Goal: Task Accomplishment & Management: Complete application form

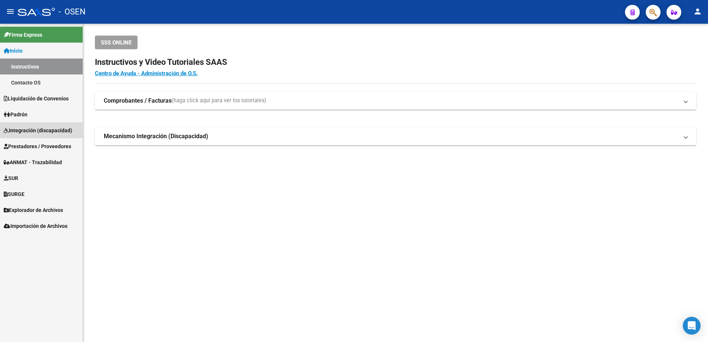
click at [31, 132] on span "Integración (discapacidad)" at bounding box center [38, 130] width 69 height 8
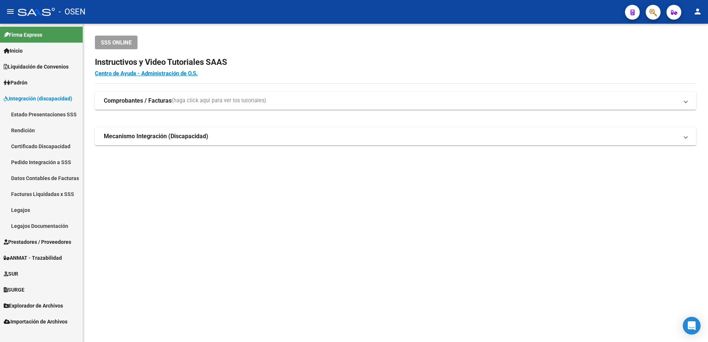
click at [19, 205] on link "Legajos" at bounding box center [41, 210] width 83 height 16
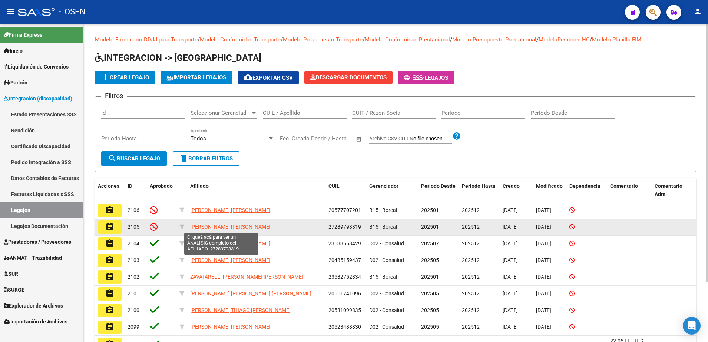
click at [205, 228] on span "[PERSON_NAME] [PERSON_NAME]" at bounding box center [230, 227] width 80 height 6
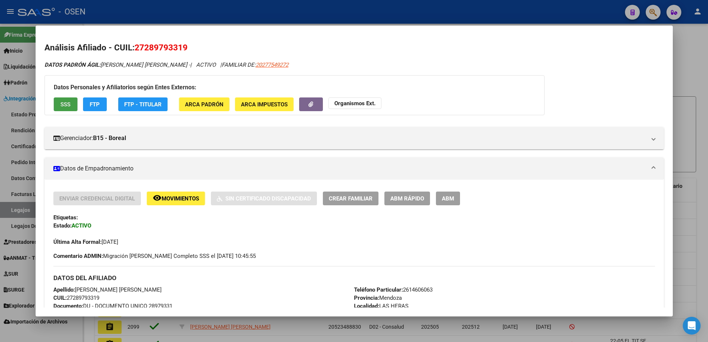
click at [74, 101] on button "SSS" at bounding box center [66, 104] width 24 height 14
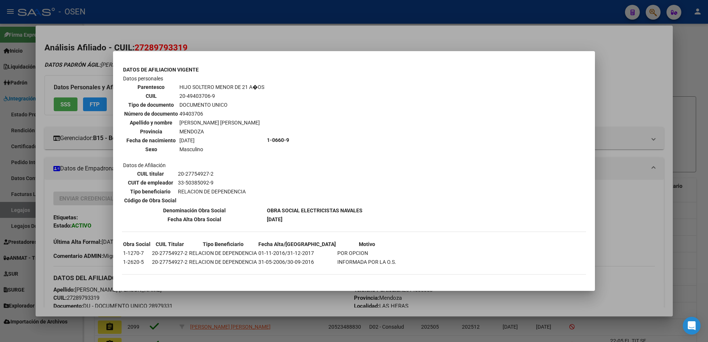
scroll to position [598, 0]
click at [623, 97] on div at bounding box center [354, 171] width 708 height 342
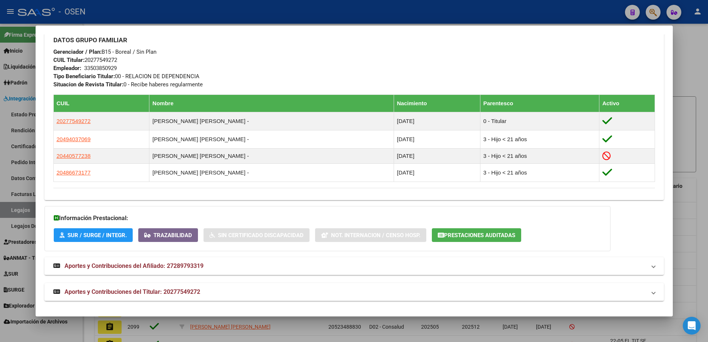
scroll to position [346, 0]
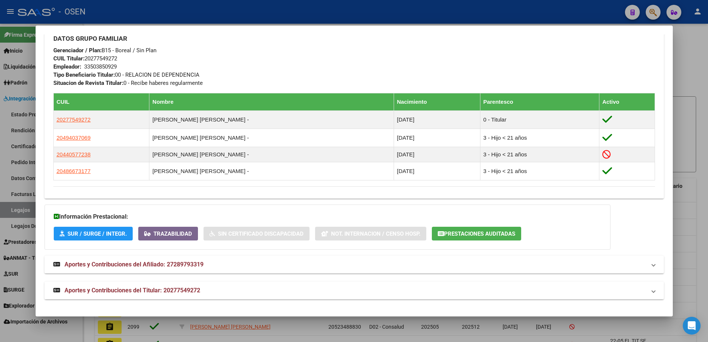
click at [144, 289] on span "Aportes y Contribuciones del Titular: 20277549272" at bounding box center [132, 290] width 136 height 7
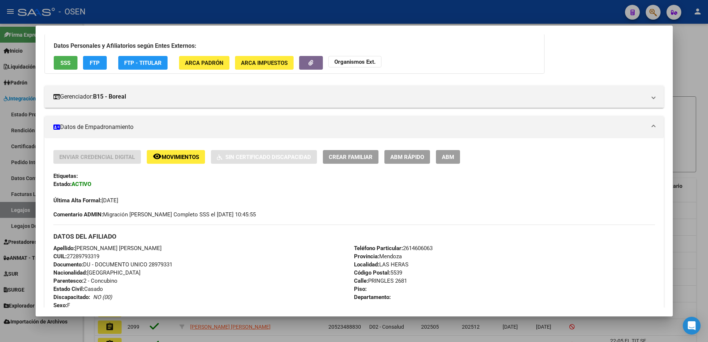
scroll to position [0, 0]
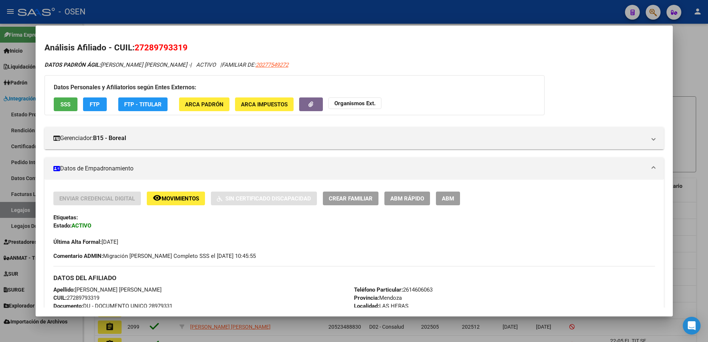
click at [685, 58] on div at bounding box center [354, 171] width 708 height 342
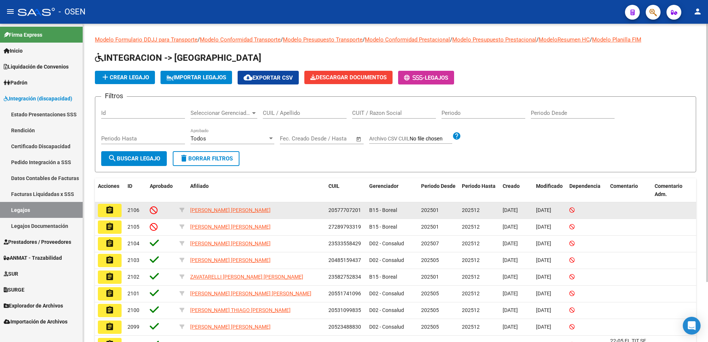
click at [110, 216] on button "assignment" at bounding box center [110, 210] width 24 height 13
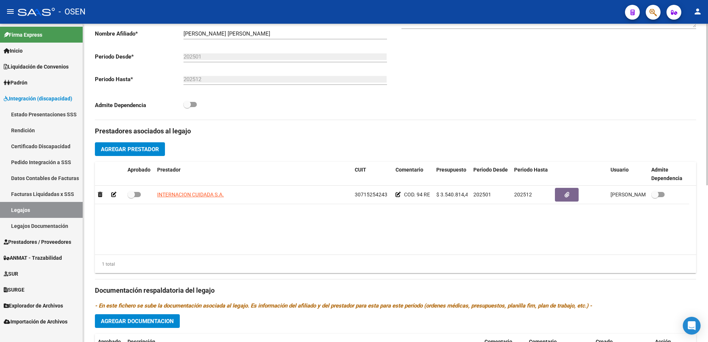
scroll to position [308, 0]
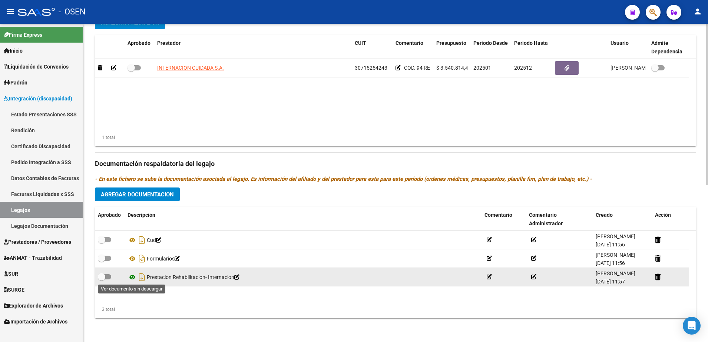
click at [134, 277] on icon at bounding box center [132, 277] width 10 height 9
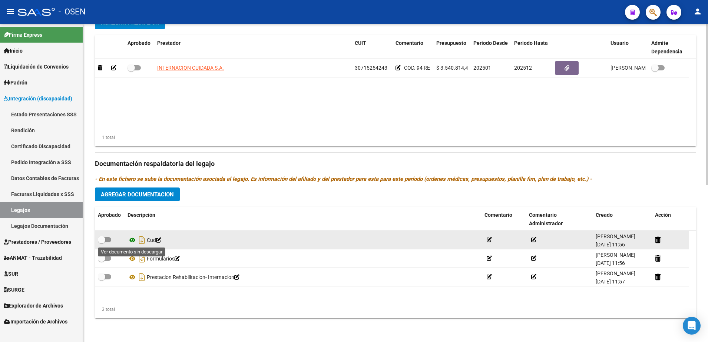
click at [131, 239] on icon at bounding box center [132, 240] width 10 height 9
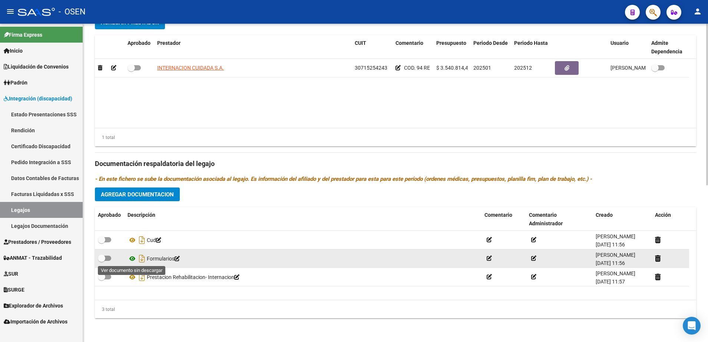
click at [130, 257] on icon at bounding box center [132, 258] width 10 height 9
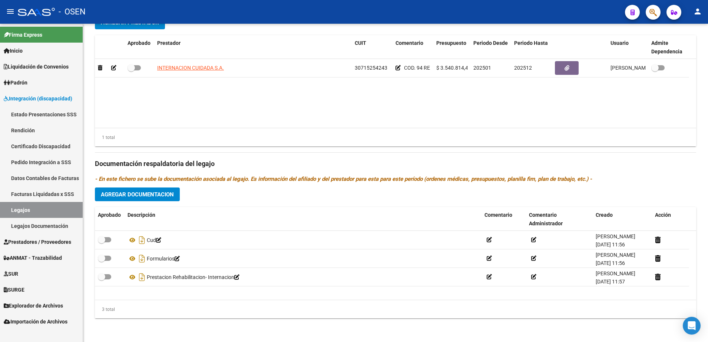
drag, startPoint x: 50, startPoint y: 208, endPoint x: 58, endPoint y: 203, distance: 9.2
click at [50, 208] on link "Legajos" at bounding box center [41, 210] width 83 height 16
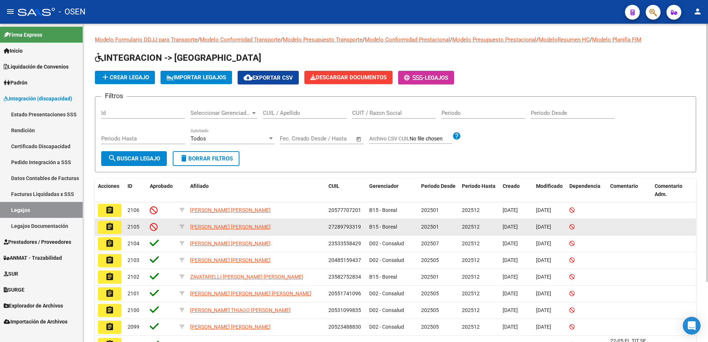
click at [99, 229] on button "assignment" at bounding box center [110, 226] width 24 height 13
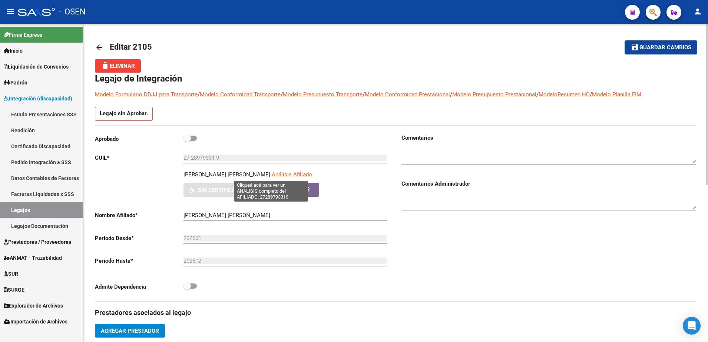
click at [272, 175] on span "Análisis Afiliado" at bounding box center [292, 174] width 40 height 7
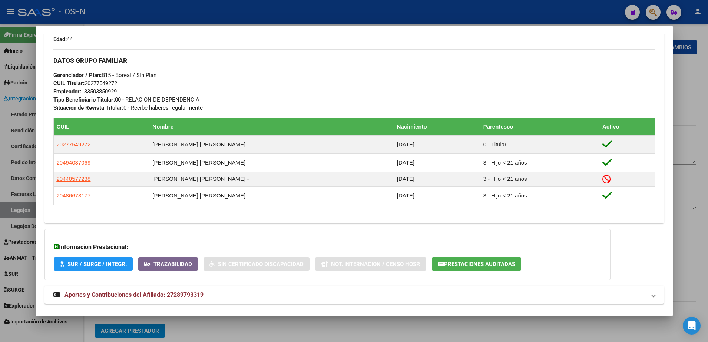
scroll to position [316, 0]
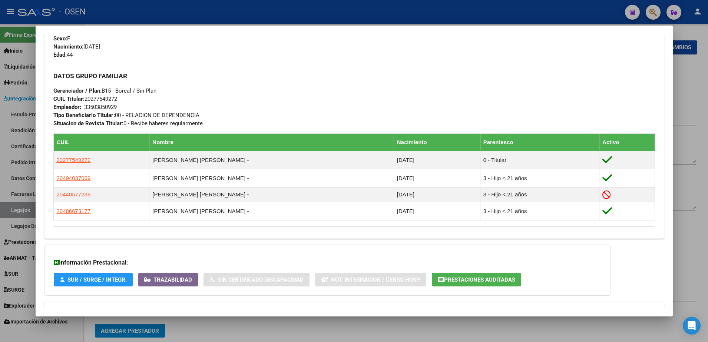
click at [687, 94] on div at bounding box center [354, 171] width 708 height 342
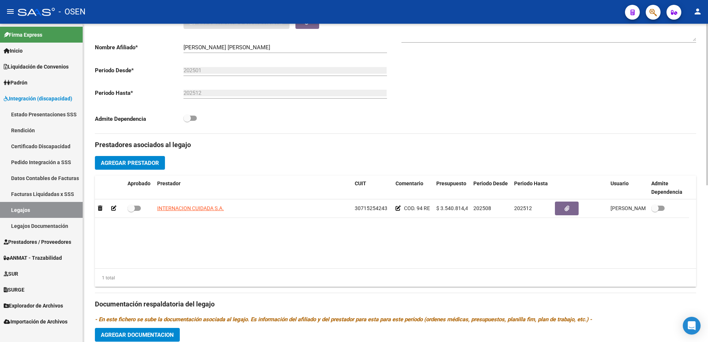
scroll to position [185, 0]
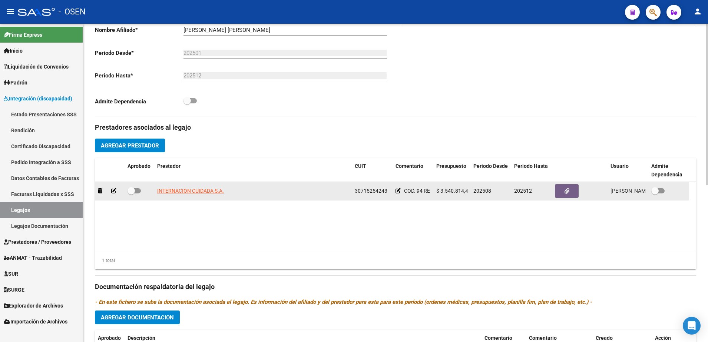
click at [397, 192] on icon at bounding box center [397, 190] width 5 height 5
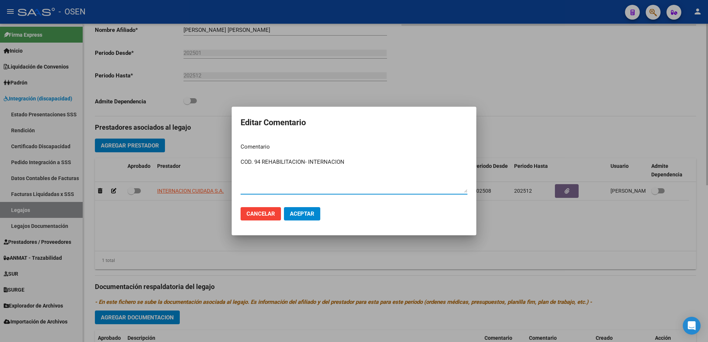
click at [549, 86] on div at bounding box center [354, 171] width 708 height 342
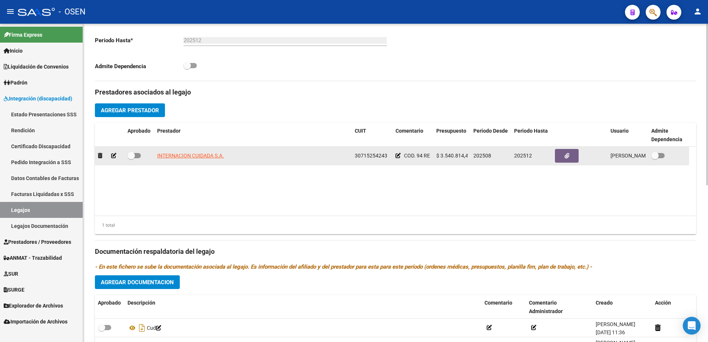
scroll to position [308, 0]
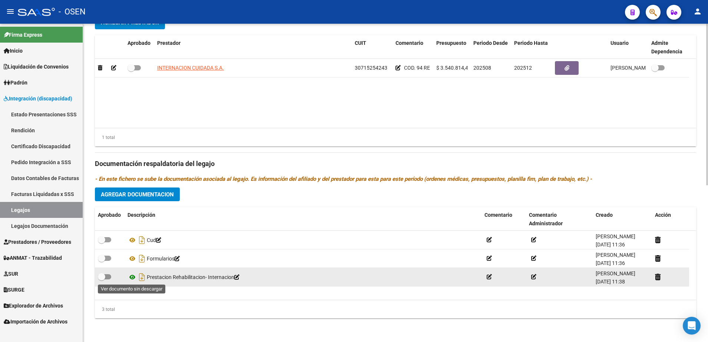
click at [131, 280] on icon at bounding box center [132, 277] width 10 height 9
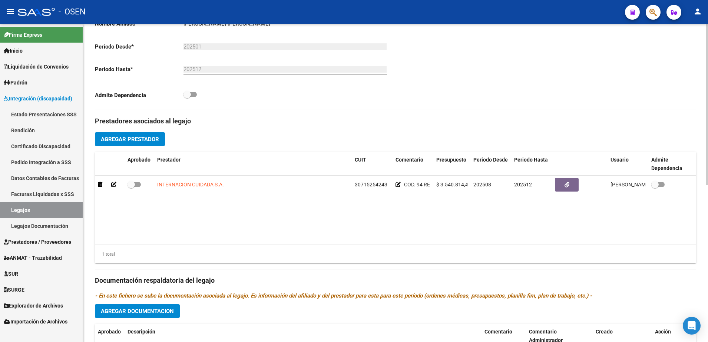
scroll to position [77, 0]
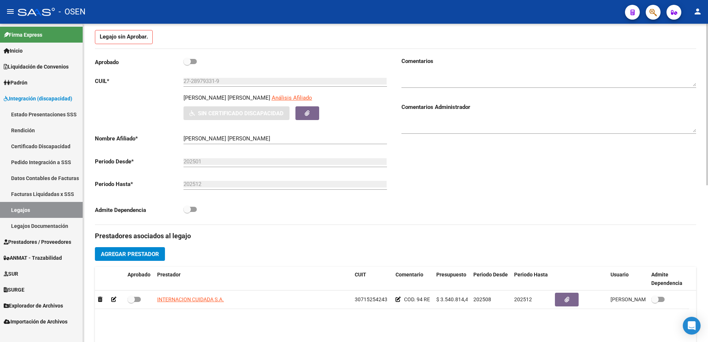
drag, startPoint x: 248, startPoint y: 97, endPoint x: 167, endPoint y: 97, distance: 81.1
click at [167, 97] on div "[PERSON_NAME] [PERSON_NAME] Análisis Afiliado Sin Certificado Discapacidad ARCA…" at bounding box center [242, 107] width 295 height 26
copy p "[PERSON_NAME] [PERSON_NAME]"
drag, startPoint x: 224, startPoint y: 80, endPoint x: 159, endPoint y: 93, distance: 66.6
click at [159, 93] on div "Aprobado CUIL * 27-28979331-9 Ingresar CUIL [PERSON_NAME] [PERSON_NAME] Análisi…" at bounding box center [242, 138] width 295 height 162
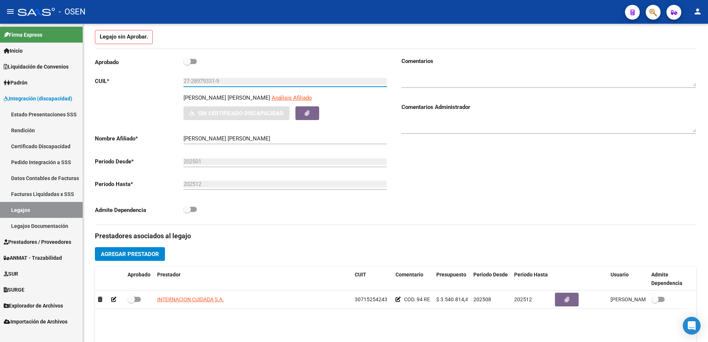
click at [33, 212] on link "Legajos" at bounding box center [41, 210] width 83 height 16
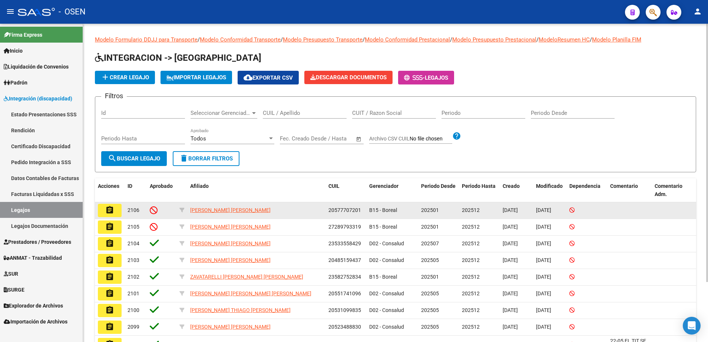
click at [112, 211] on mat-icon "assignment" at bounding box center [109, 210] width 9 height 9
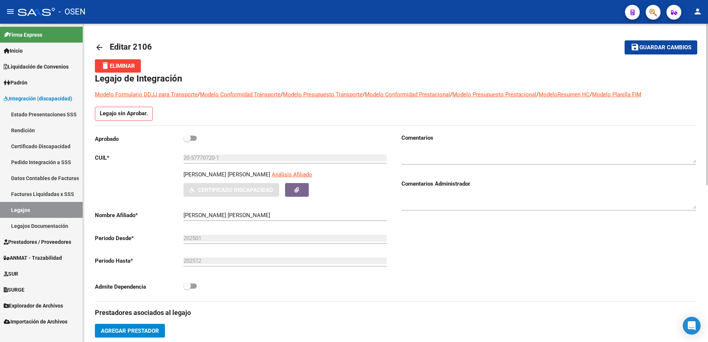
drag, startPoint x: 235, startPoint y: 176, endPoint x: 173, endPoint y: 177, distance: 62.3
click at [173, 177] on div "[PERSON_NAME] [PERSON_NAME] Análisis Afiliado Certificado Discapacidad ARCA [PE…" at bounding box center [242, 183] width 295 height 26
copy p "[PERSON_NAME] [PERSON_NAME]"
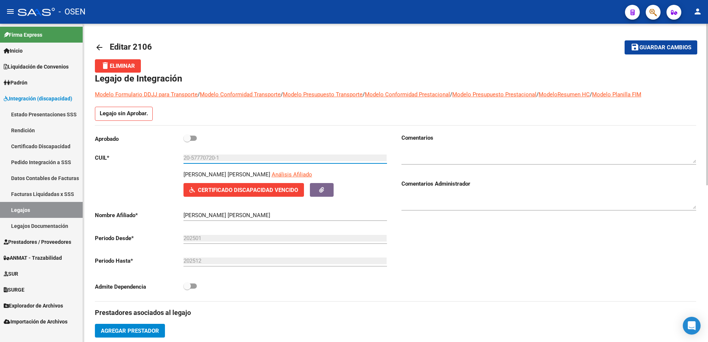
drag, startPoint x: 229, startPoint y: 157, endPoint x: 153, endPoint y: 174, distance: 77.3
click at [153, 174] on div "Aprobado CUIL * 20-57770720-1 Ingresar CUIL [PERSON_NAME] [PERSON_NAME] Análisi…" at bounding box center [242, 215] width 295 height 162
click at [66, 209] on link "Legajos" at bounding box center [41, 210] width 83 height 16
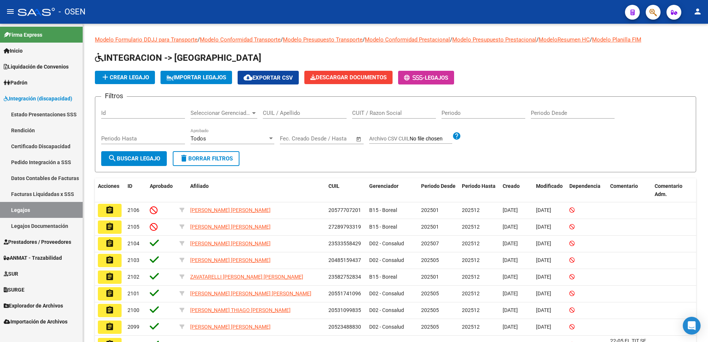
click at [120, 223] on button "assignment" at bounding box center [110, 226] width 24 height 13
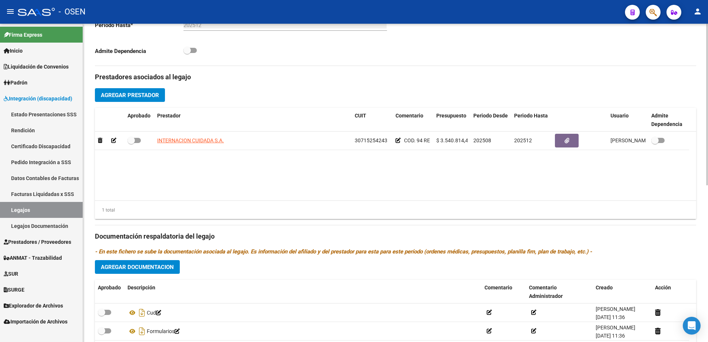
scroll to position [308, 0]
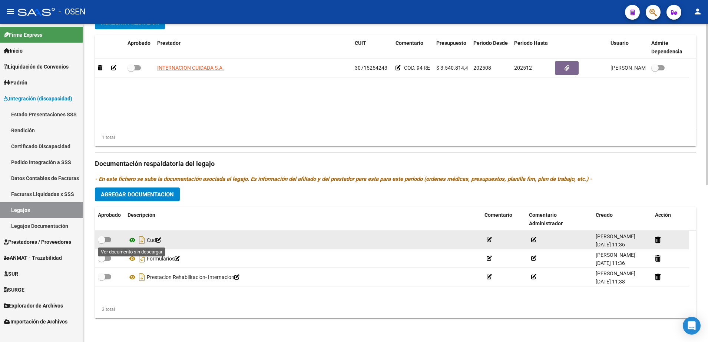
click at [132, 241] on icon at bounding box center [132, 240] width 10 height 9
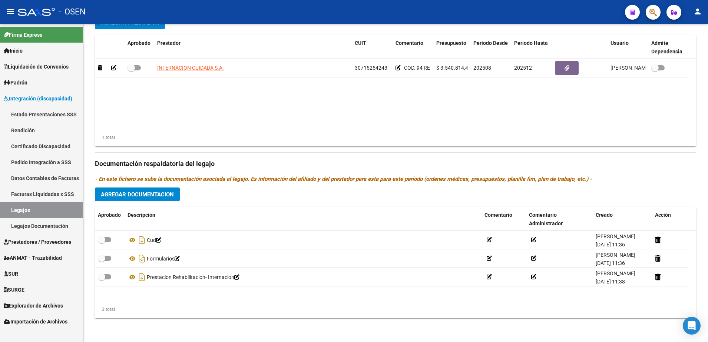
click at [58, 209] on link "Legajos" at bounding box center [41, 210] width 83 height 16
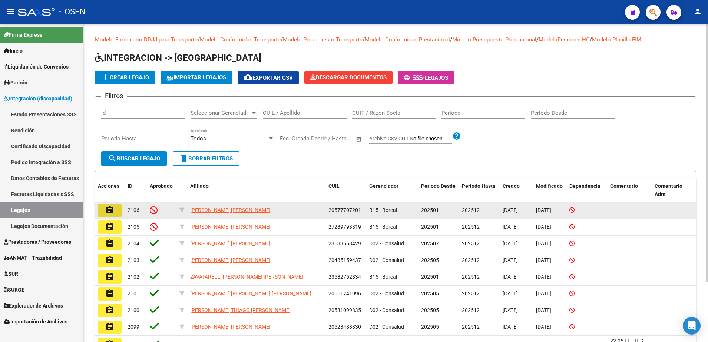
click at [112, 211] on mat-icon "assignment" at bounding box center [109, 210] width 9 height 9
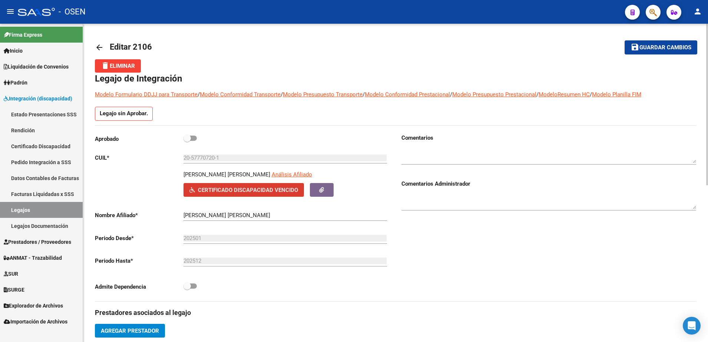
click at [242, 187] on span "Certificado Discapacidad Vencido" at bounding box center [248, 190] width 100 height 7
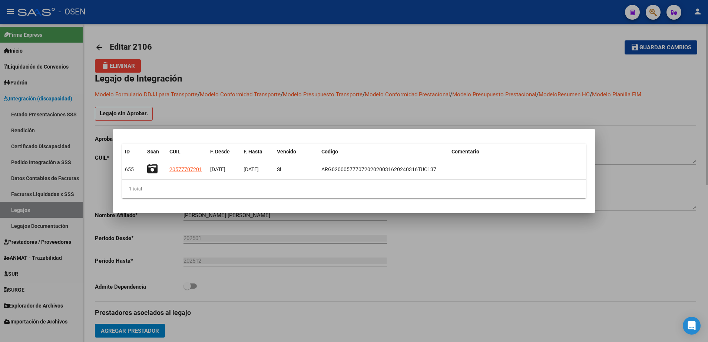
click at [422, 233] on div at bounding box center [354, 171] width 708 height 342
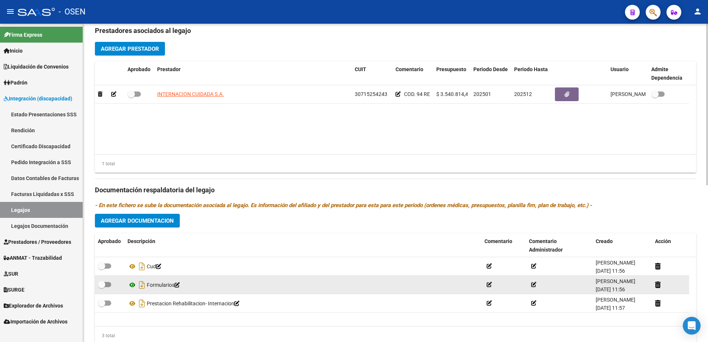
scroll to position [308, 0]
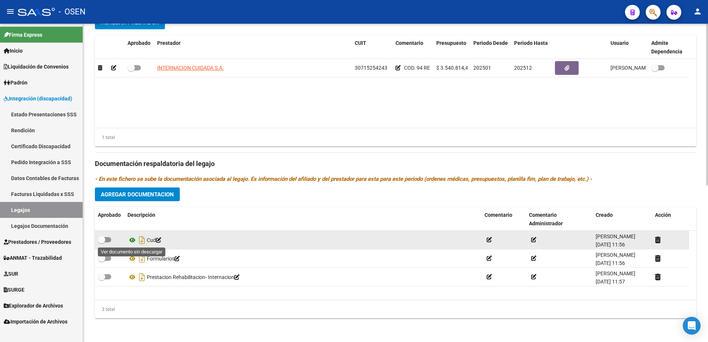
click at [132, 242] on icon at bounding box center [132, 240] width 10 height 9
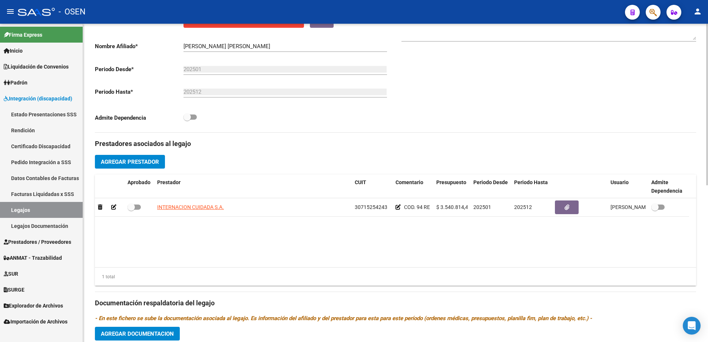
scroll to position [123, 0]
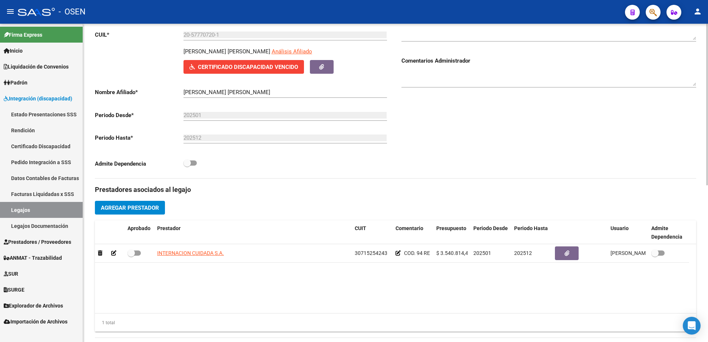
click at [262, 72] on button "Certificado Discapacidad Vencido" at bounding box center [243, 67] width 120 height 14
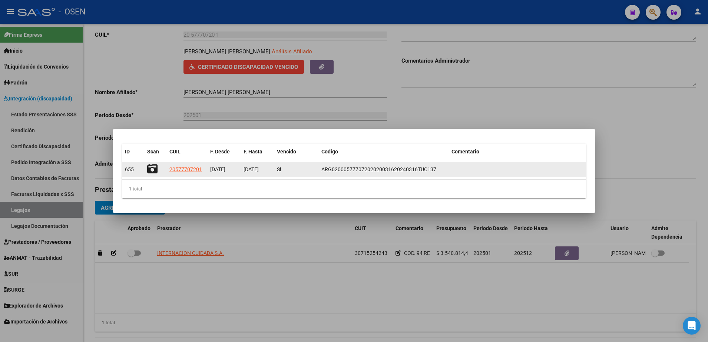
click at [151, 171] on icon at bounding box center [152, 169] width 10 height 10
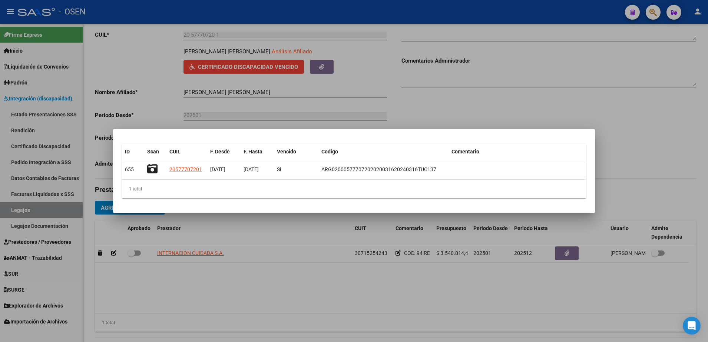
click at [286, 280] on div at bounding box center [354, 171] width 708 height 342
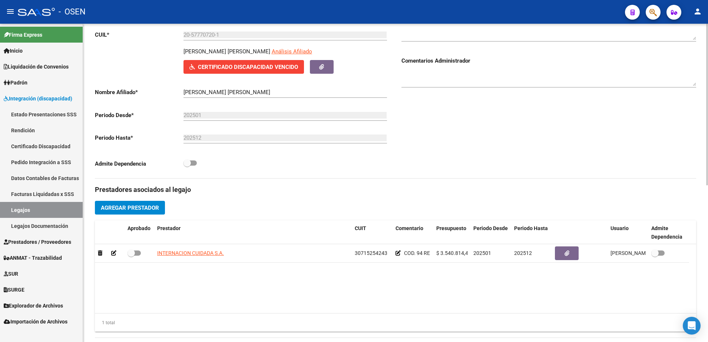
click at [258, 66] on span "Certificado Discapacidad Vencido" at bounding box center [248, 67] width 100 height 7
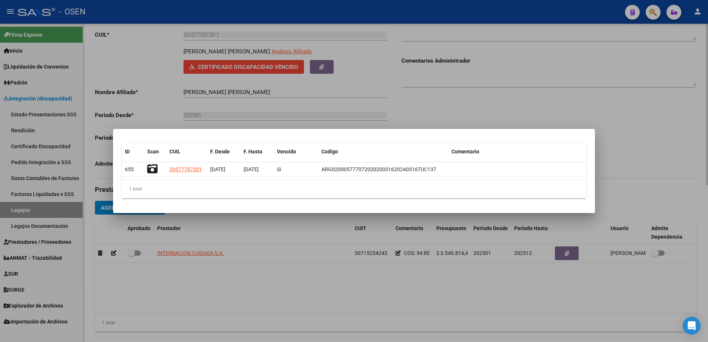
click at [283, 276] on div at bounding box center [354, 171] width 708 height 342
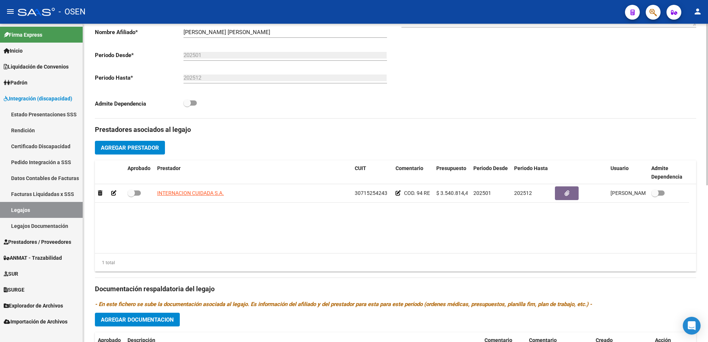
scroll to position [308, 0]
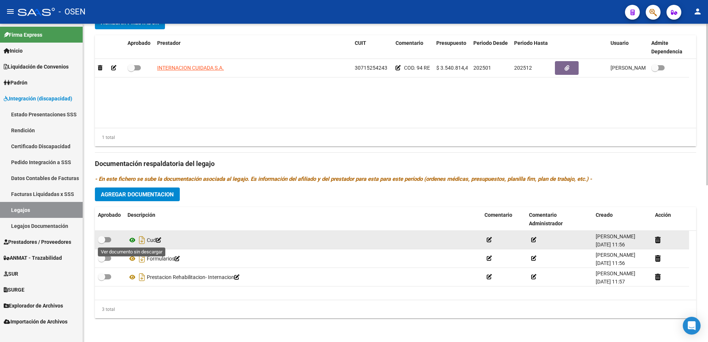
click at [132, 241] on icon at bounding box center [132, 240] width 10 height 9
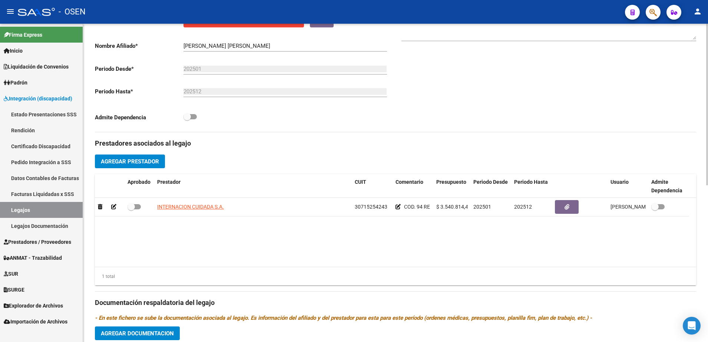
scroll to position [0, 0]
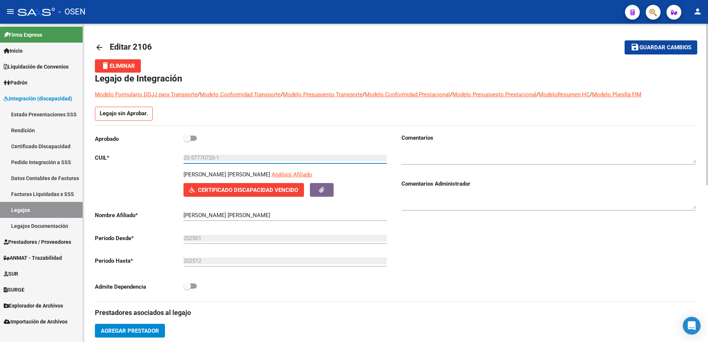
drag, startPoint x: 224, startPoint y: 158, endPoint x: 142, endPoint y: 160, distance: 81.5
click at [152, 161] on app-form-text-field "CUIL * 20-57770720-1 Ingresar CUIL" at bounding box center [241, 157] width 292 height 7
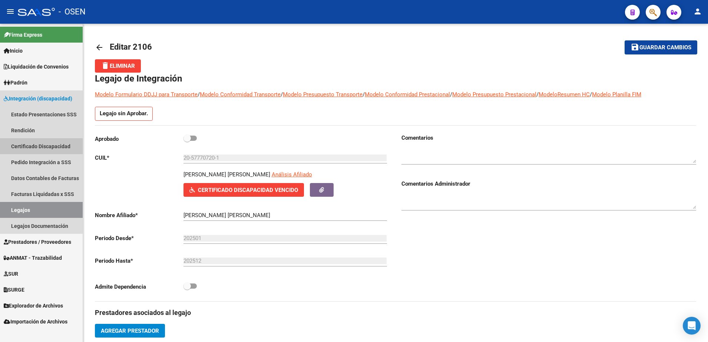
click at [41, 149] on link "Certificado Discapacidad" at bounding box center [41, 146] width 83 height 16
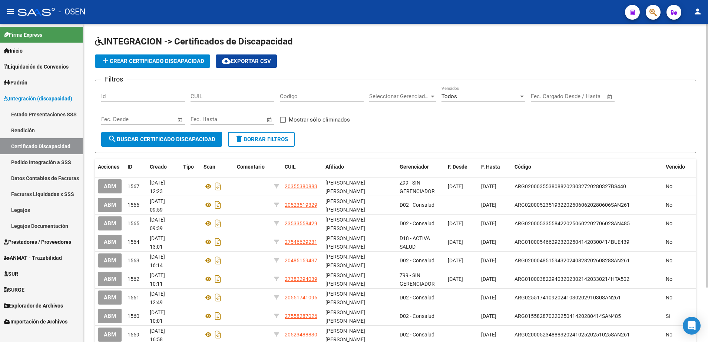
click at [215, 98] on input "CUIL" at bounding box center [232, 96] width 84 height 7
paste input "20-57770720-1"
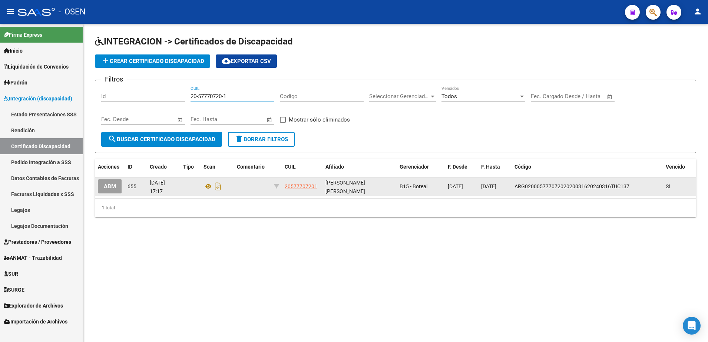
type input "20-57770720-1"
click at [106, 191] on button "ABM" at bounding box center [110, 186] width 24 height 14
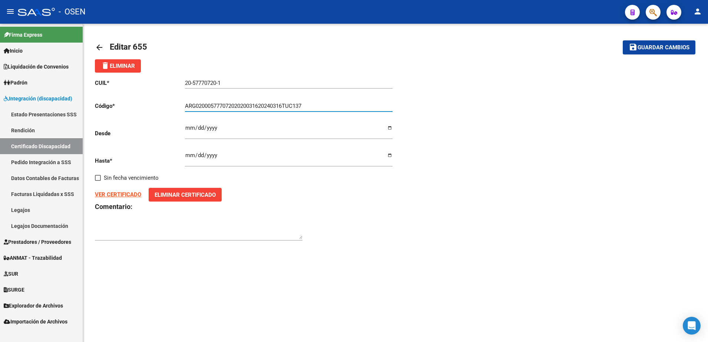
drag, startPoint x: 313, startPoint y: 103, endPoint x: 124, endPoint y: 114, distance: 189.6
click at [124, 114] on div "CUIL * 20-57770720-1 Ingresar el CUIL Código * ARG02000577707202020031620240316…" at bounding box center [245, 160] width 300 height 175
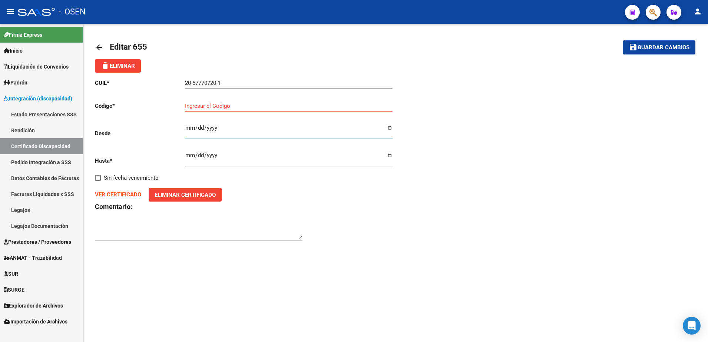
drag, startPoint x: 225, startPoint y: 128, endPoint x: 133, endPoint y: 129, distance: 91.9
click at [133, 130] on app-form-text-field "Desde [DATE] Ingresar fec. Desde" at bounding box center [244, 133] width 298 height 7
click at [182, 195] on span "Eliminar Certificado" at bounding box center [184, 195] width 61 height 7
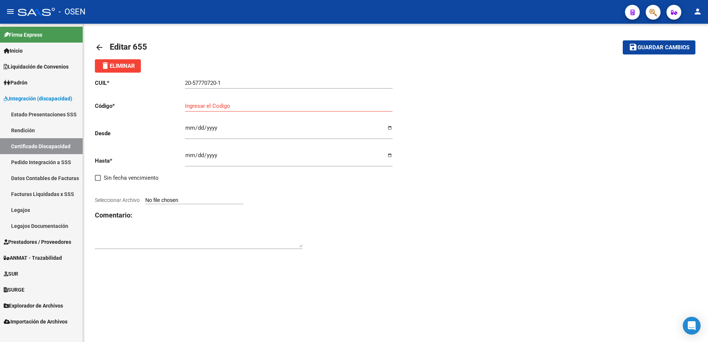
click at [111, 200] on span "Seleccionar Archivo" at bounding box center [117, 200] width 45 height 6
click at [145, 200] on input "Seleccionar Archivo" at bounding box center [194, 200] width 98 height 7
type input "C:\fakepath\CUD [PERSON_NAME].pdf"
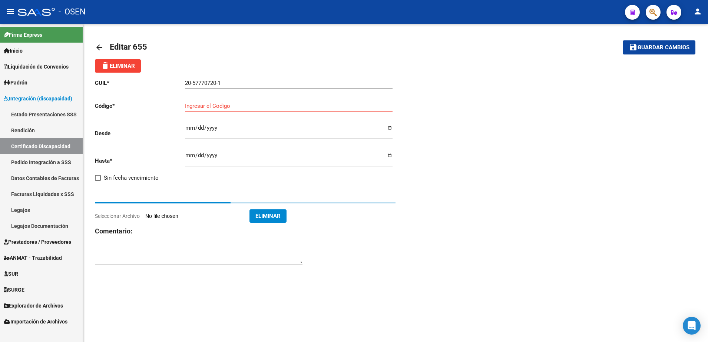
click at [222, 127] on input "Ingresar fec. Desde" at bounding box center [288, 131] width 207 height 12
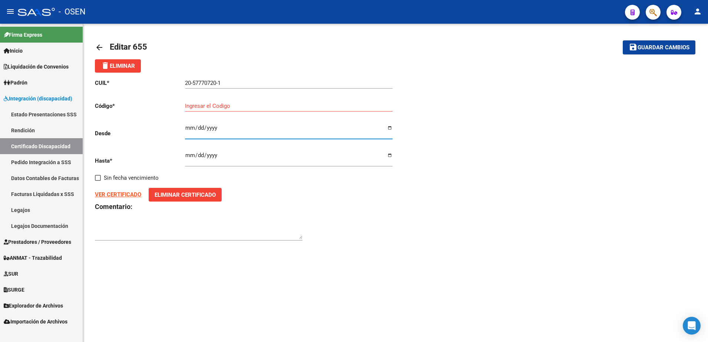
click at [215, 128] on input "Ingresar fec. Desde" at bounding box center [288, 131] width 207 height 12
click at [197, 127] on input "Ingresar fec. Desde" at bounding box center [288, 131] width 207 height 12
click at [215, 107] on input "Ingresar el Codigo" at bounding box center [288, 106] width 207 height 7
type input "A"
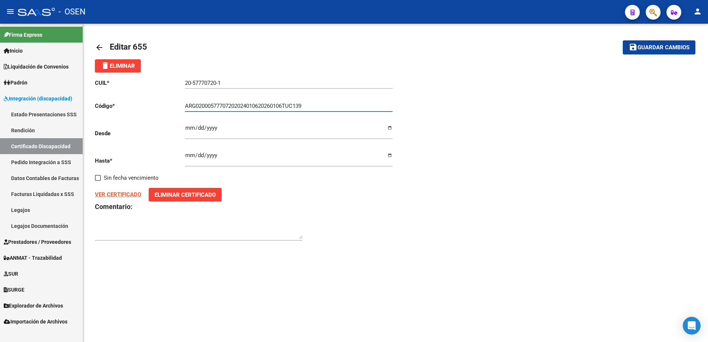
type input "ARG02000577707202024010620260106TUC139"
click at [188, 154] on input "[DATE]" at bounding box center [288, 158] width 207 height 12
type input "[DATE]"
click at [645, 55] on mat-toolbar-row "save Guardar cambios" at bounding box center [632, 48] width 125 height 24
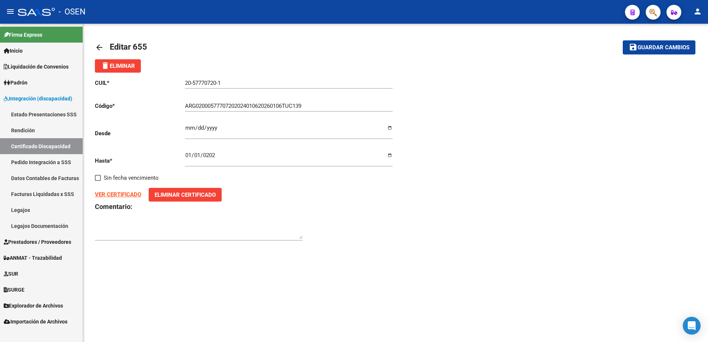
click at [648, 49] on span "Guardar cambios" at bounding box center [663, 47] width 52 height 7
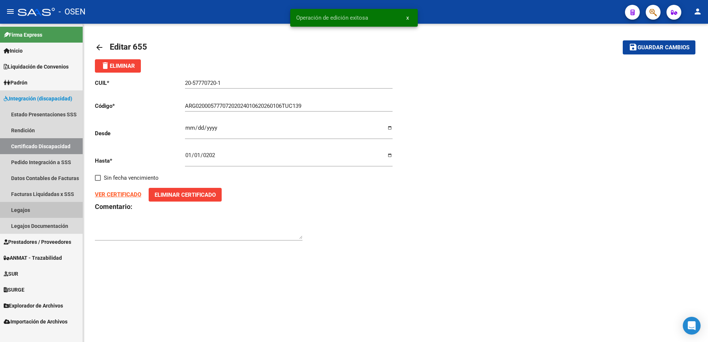
click at [33, 213] on link "Legajos" at bounding box center [41, 210] width 83 height 16
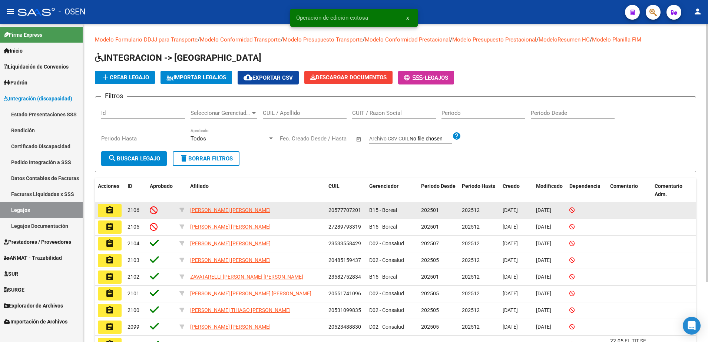
click at [111, 215] on button "assignment" at bounding box center [110, 210] width 24 height 13
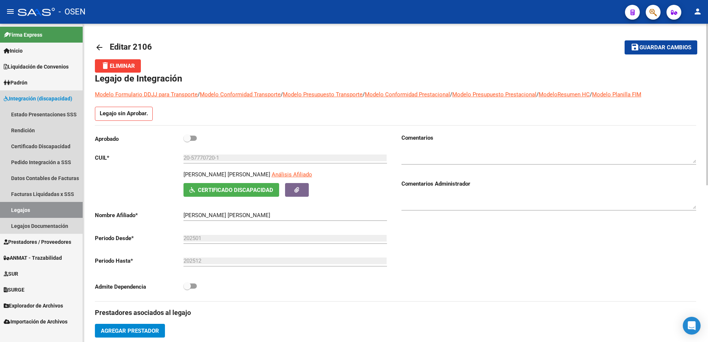
click at [67, 207] on link "Legajos" at bounding box center [41, 210] width 83 height 16
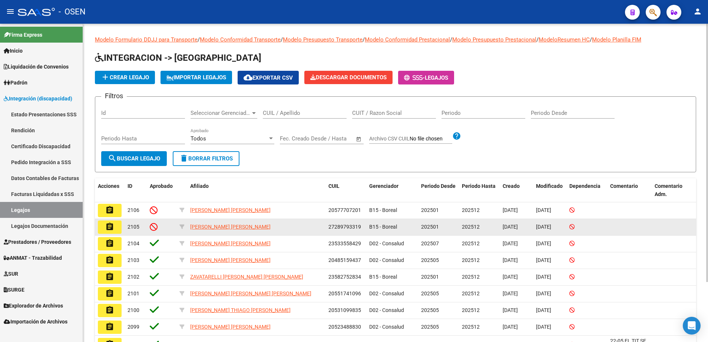
click at [114, 229] on mat-icon "assignment" at bounding box center [109, 226] width 9 height 9
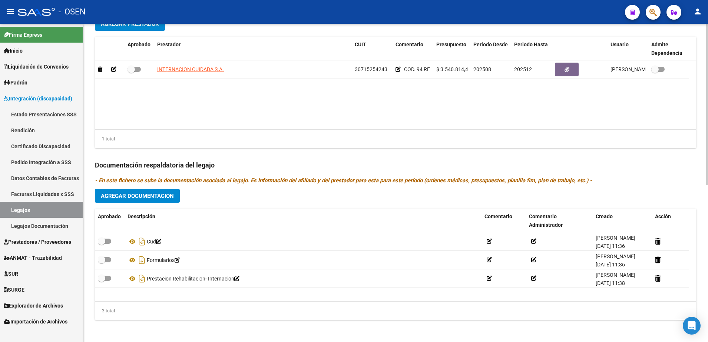
scroll to position [308, 0]
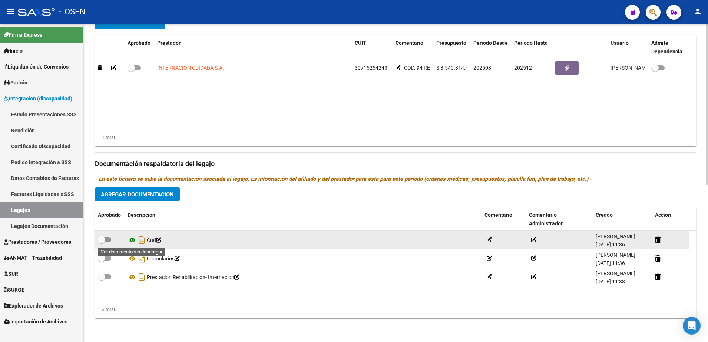
click at [134, 242] on icon at bounding box center [132, 240] width 10 height 9
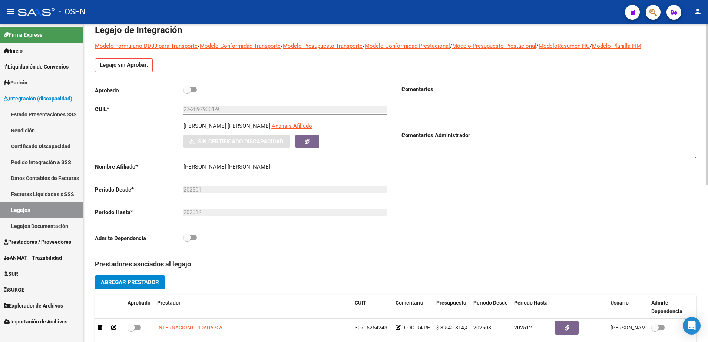
scroll to position [30, 0]
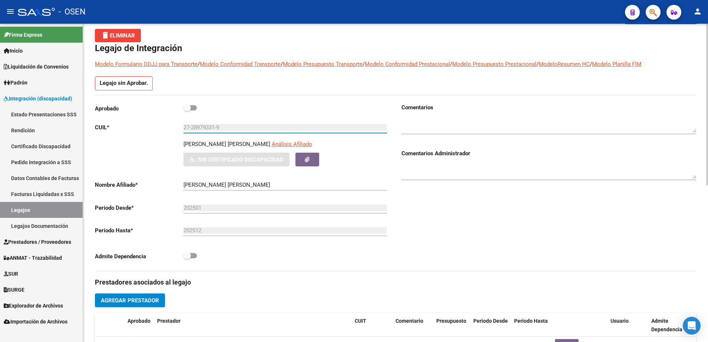
drag, startPoint x: 227, startPoint y: 128, endPoint x: 158, endPoint y: 137, distance: 69.1
click at [158, 137] on div "Aprobado CUIL * 27-28979331-9 Ingresar CUIL [PERSON_NAME] [PERSON_NAME] Análisi…" at bounding box center [242, 184] width 295 height 162
click at [274, 142] on span "Análisis Afiliado" at bounding box center [292, 144] width 40 height 7
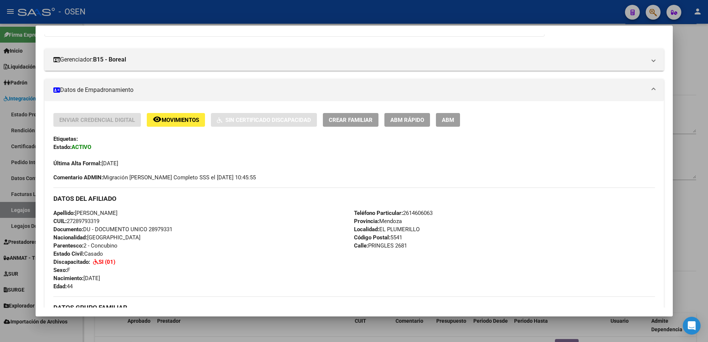
scroll to position [93, 0]
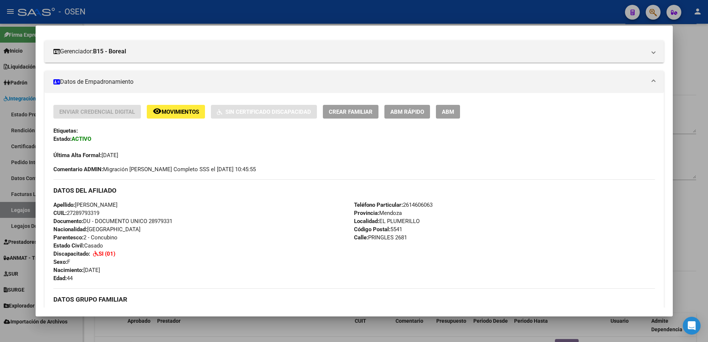
click at [270, 336] on div at bounding box center [354, 171] width 708 height 342
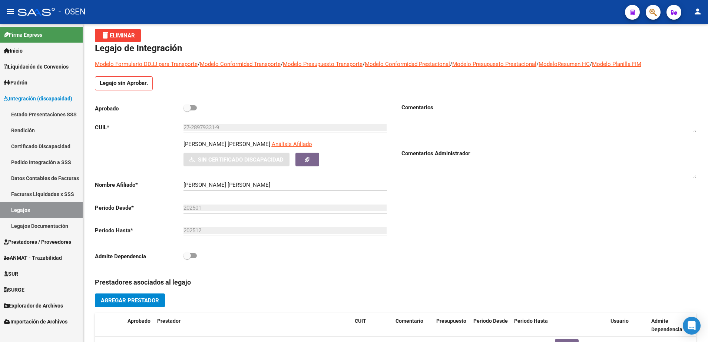
click at [38, 152] on link "Certificado Discapacidad" at bounding box center [41, 146] width 83 height 16
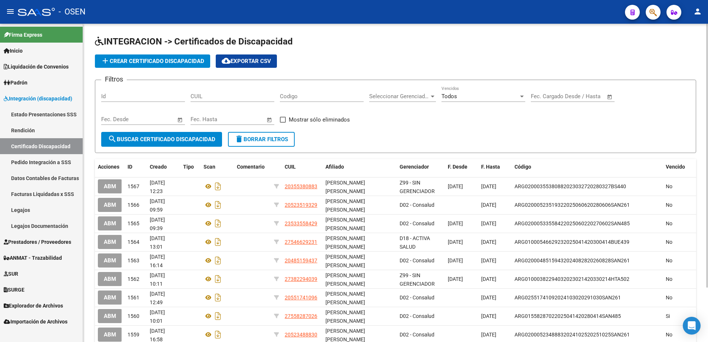
click at [233, 96] on input "CUIL" at bounding box center [232, 96] width 84 height 7
paste input "27-28979331-9"
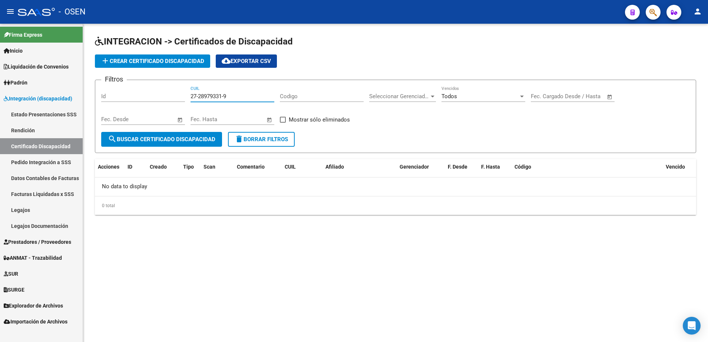
type input "27-28979331-9"
click at [152, 57] on button "add Crear Certificado Discapacidad" at bounding box center [152, 60] width 115 height 13
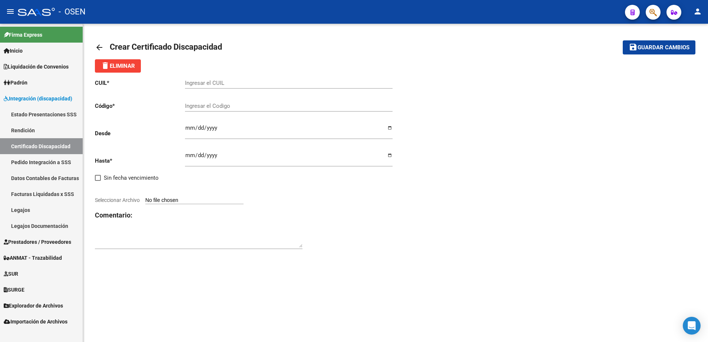
click at [235, 80] on input "Ingresar el CUIL" at bounding box center [288, 83] width 207 height 7
paste input "27-28979331-9"
type input "27-28979331-9"
click at [219, 109] on input "Ingresar el Codigo" at bounding box center [288, 106] width 207 height 7
type input "ARG01000289793312025052020350520MEN232"
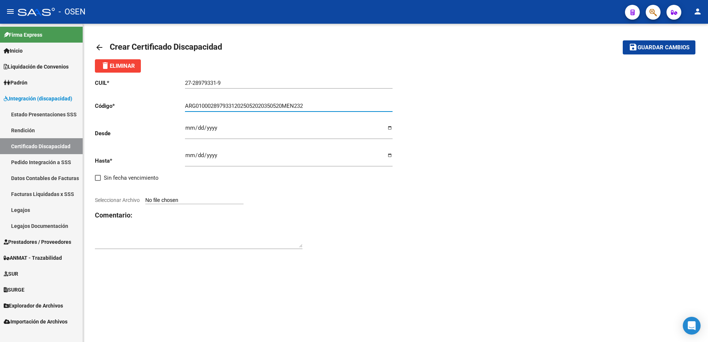
click at [187, 151] on div "Ingresar fec. Hasta" at bounding box center [288, 156] width 207 height 21
type input "[DATE]"
click at [187, 202] on input "Seleccionar Archivo" at bounding box center [194, 200] width 98 height 7
type input "C:\fakepath\CUD VERGARA.pdf"
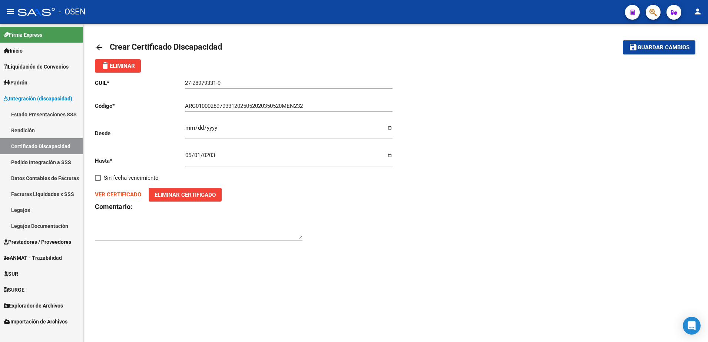
click at [654, 46] on span "Guardar cambios" at bounding box center [663, 47] width 52 height 7
click at [639, 45] on span "Guardar cambios" at bounding box center [663, 47] width 52 height 7
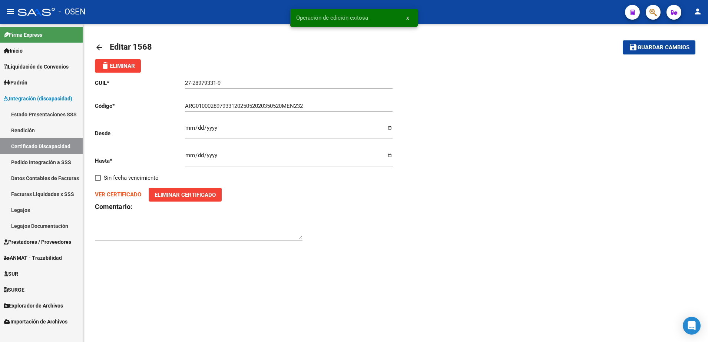
click at [58, 210] on link "Legajos" at bounding box center [41, 210] width 83 height 16
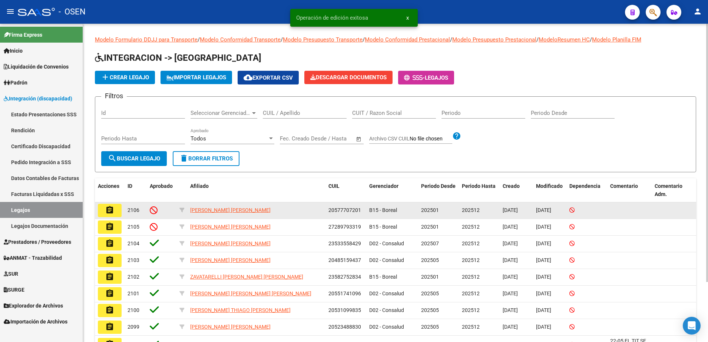
click at [107, 212] on mat-icon "assignment" at bounding box center [109, 210] width 9 height 9
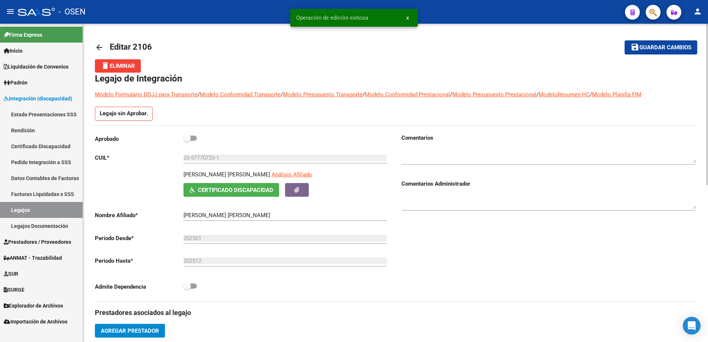
click at [257, 193] on button "Certificado Discapacidad" at bounding box center [231, 190] width 96 height 14
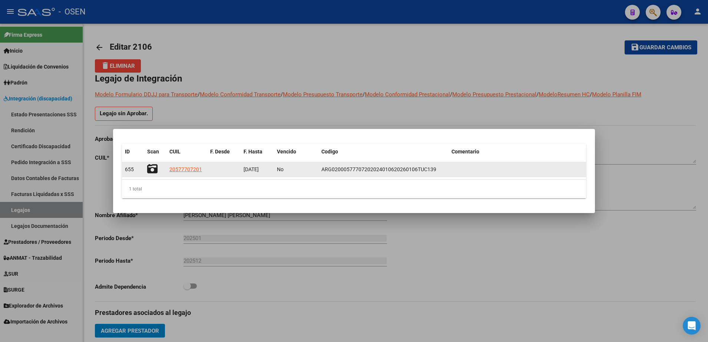
click at [149, 171] on icon at bounding box center [152, 169] width 10 height 10
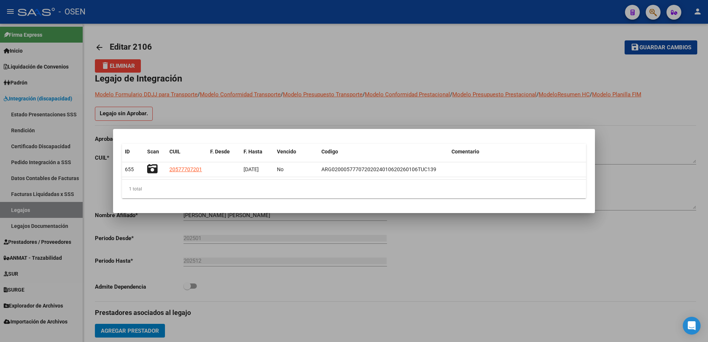
click at [48, 209] on div at bounding box center [354, 171] width 708 height 342
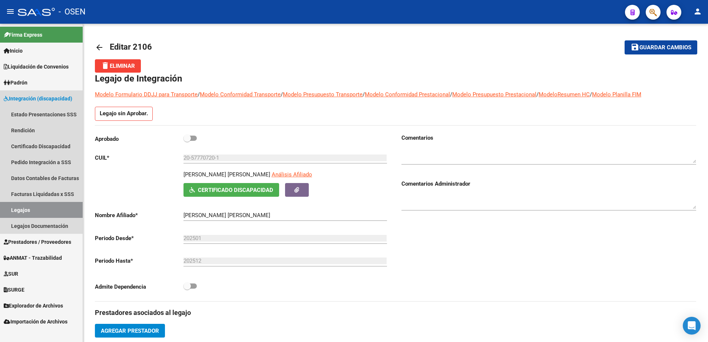
click at [47, 209] on link "Legajos" at bounding box center [41, 210] width 83 height 16
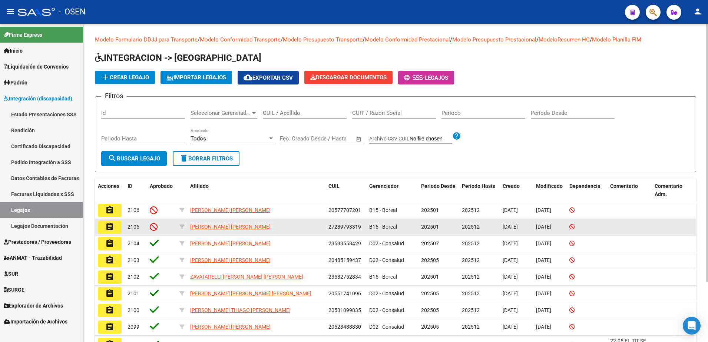
click at [113, 227] on mat-icon "assignment" at bounding box center [109, 226] width 9 height 9
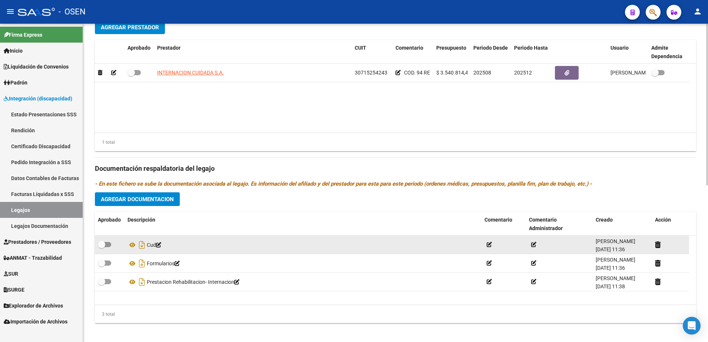
scroll to position [308, 0]
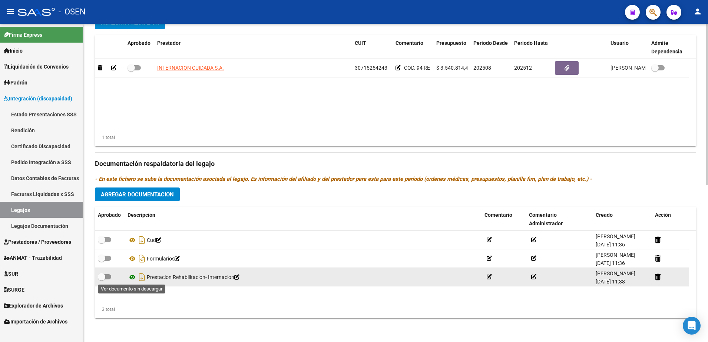
click at [132, 277] on icon at bounding box center [132, 277] width 10 height 9
